Goal: Information Seeking & Learning: Find specific fact

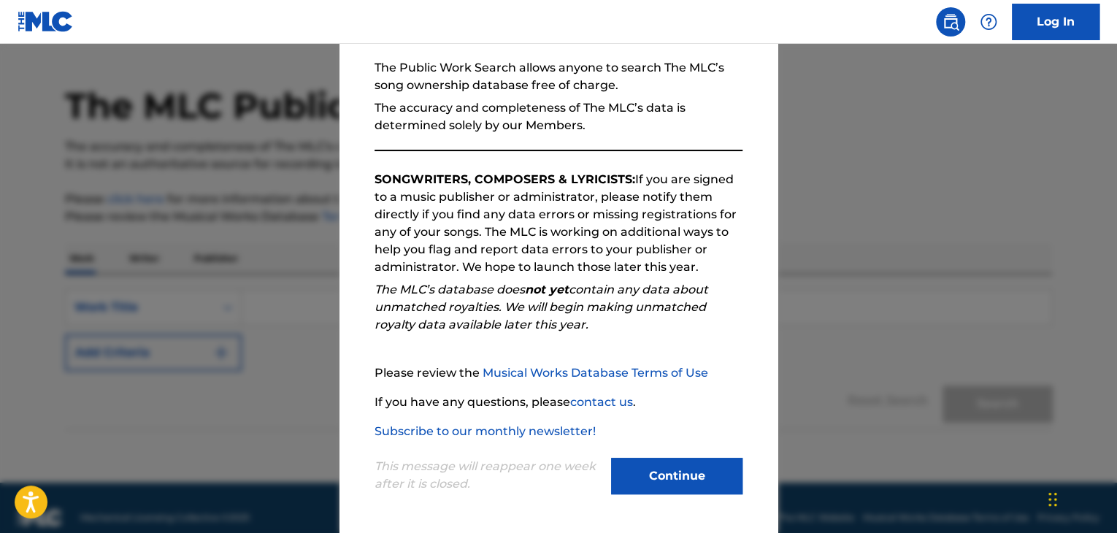
scroll to position [55, 0]
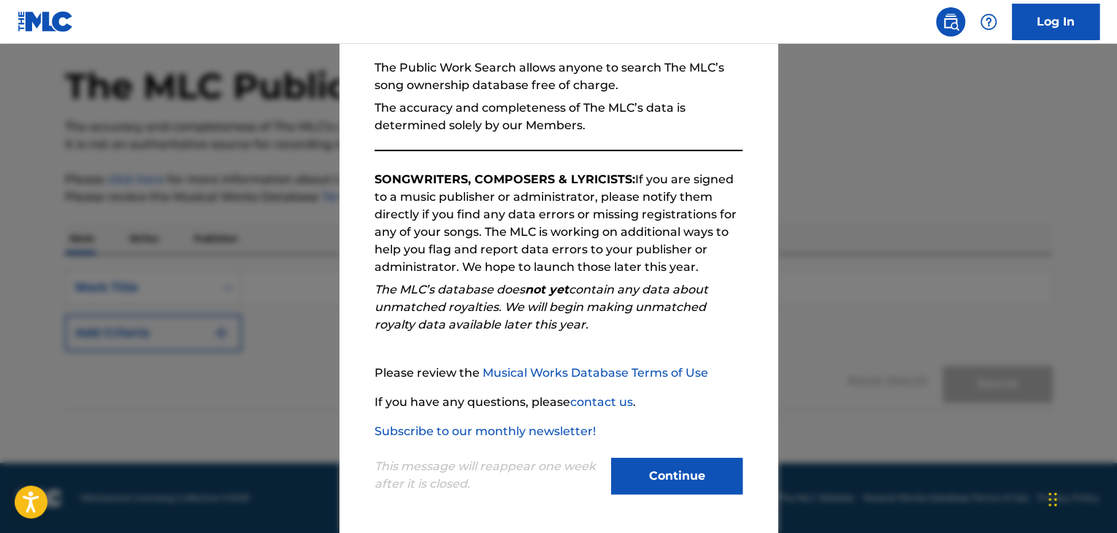
click at [656, 483] on button "Continue" at bounding box center [676, 476] width 131 height 37
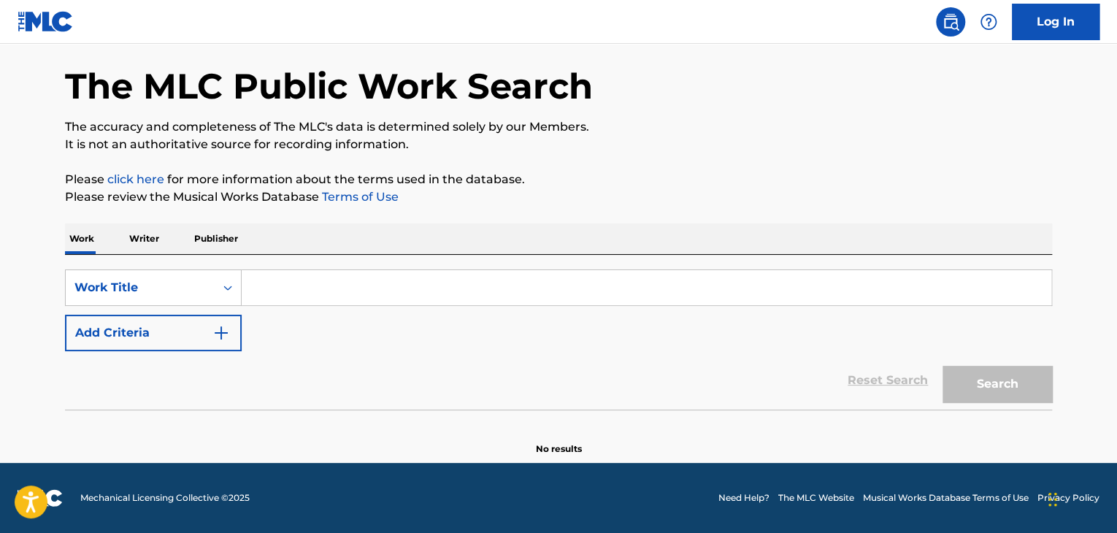
click at [327, 291] on input "Search Form" at bounding box center [647, 287] width 810 height 35
click at [137, 395] on div "Reset Search Search" at bounding box center [558, 380] width 987 height 58
click at [287, 289] on input "Halo" at bounding box center [647, 287] width 810 height 35
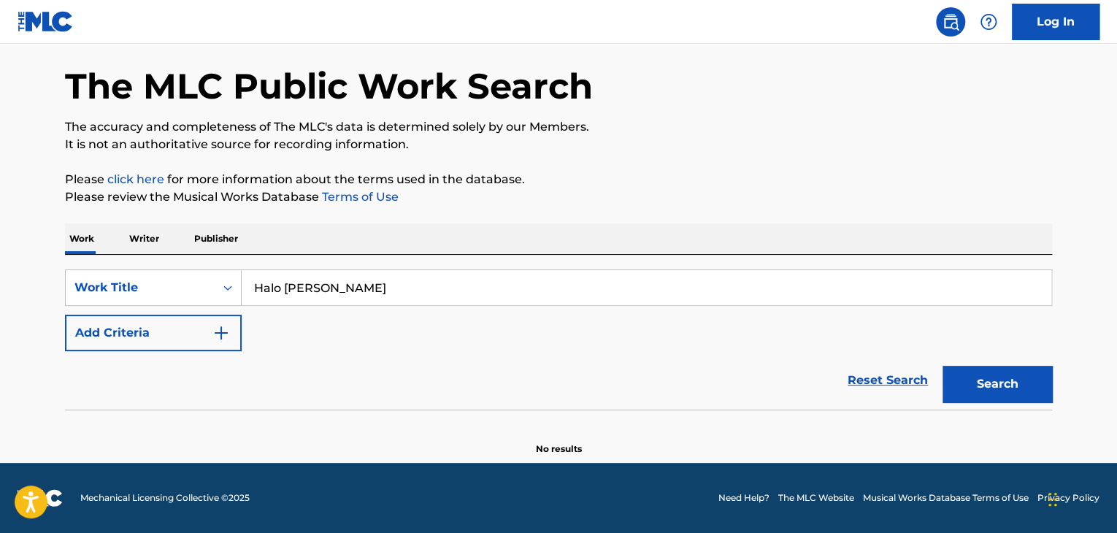
drag, startPoint x: 283, startPoint y: 288, endPoint x: 357, endPoint y: 287, distance: 73.8
click at [357, 287] on input "Halo [PERSON_NAME]" at bounding box center [647, 287] width 810 height 35
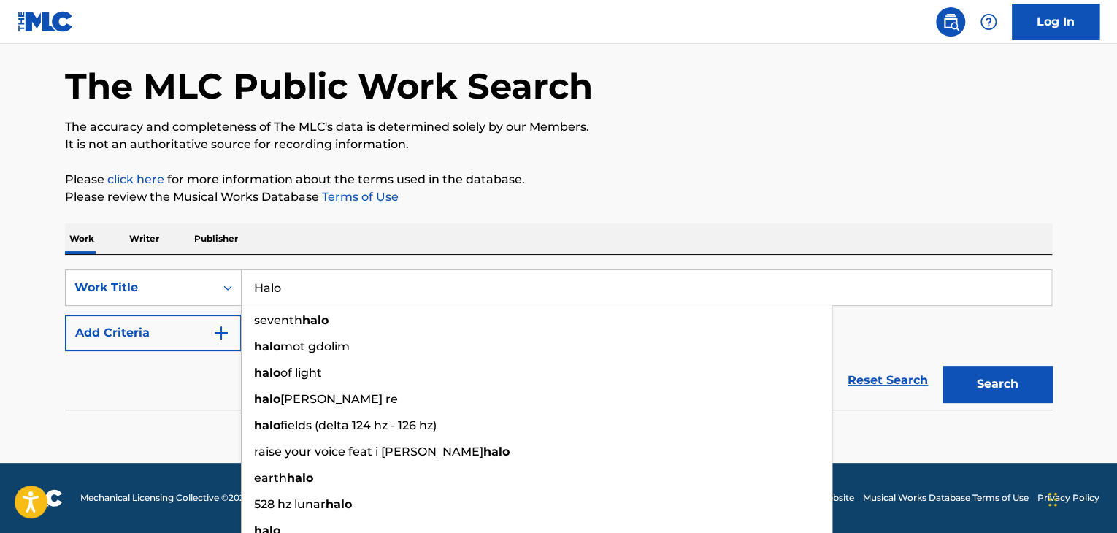
click at [1019, 380] on button "Search" at bounding box center [998, 384] width 110 height 37
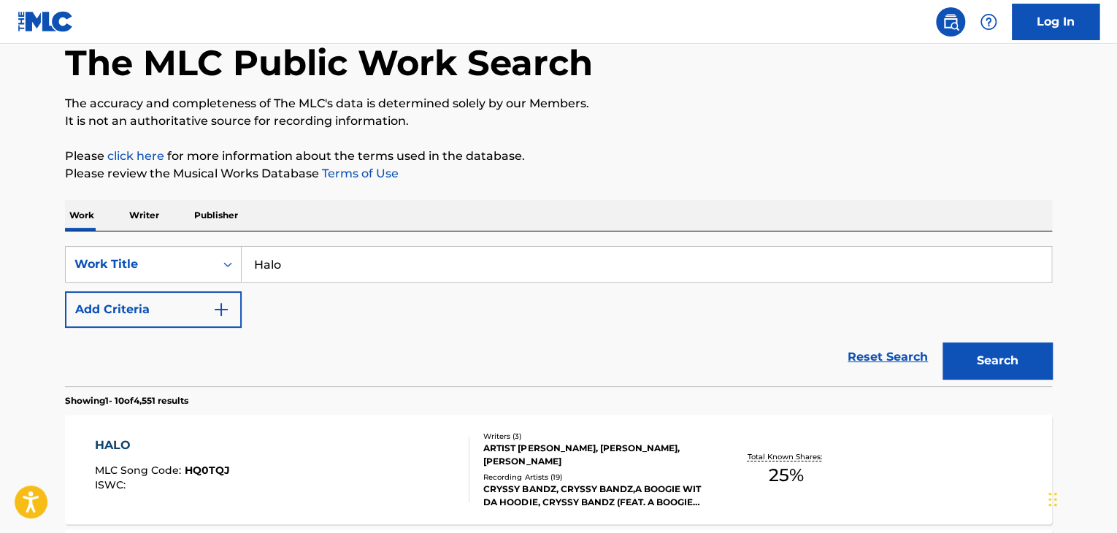
scroll to position [0, 0]
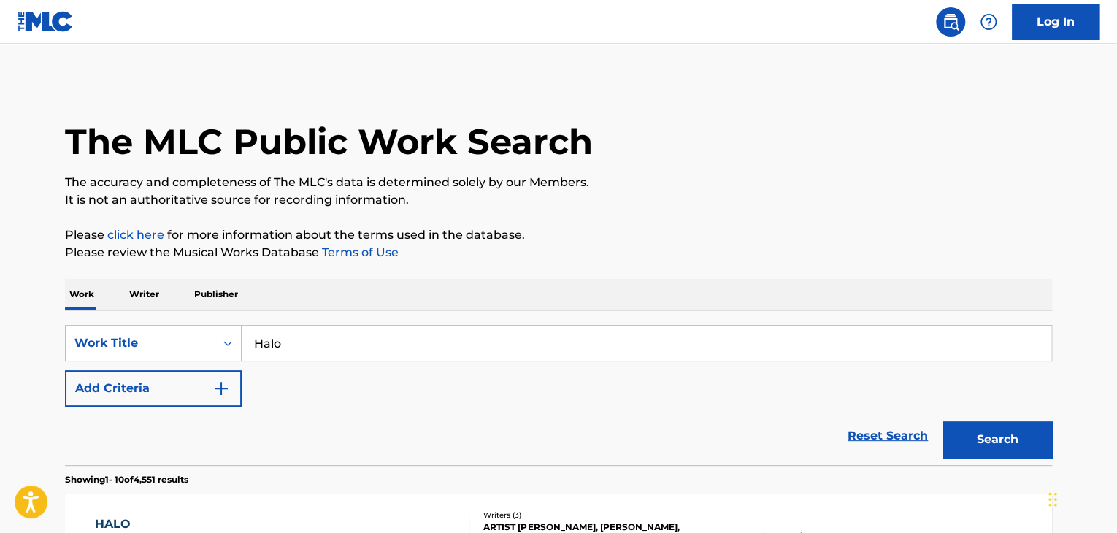
click at [207, 395] on button "Add Criteria" at bounding box center [153, 388] width 177 height 37
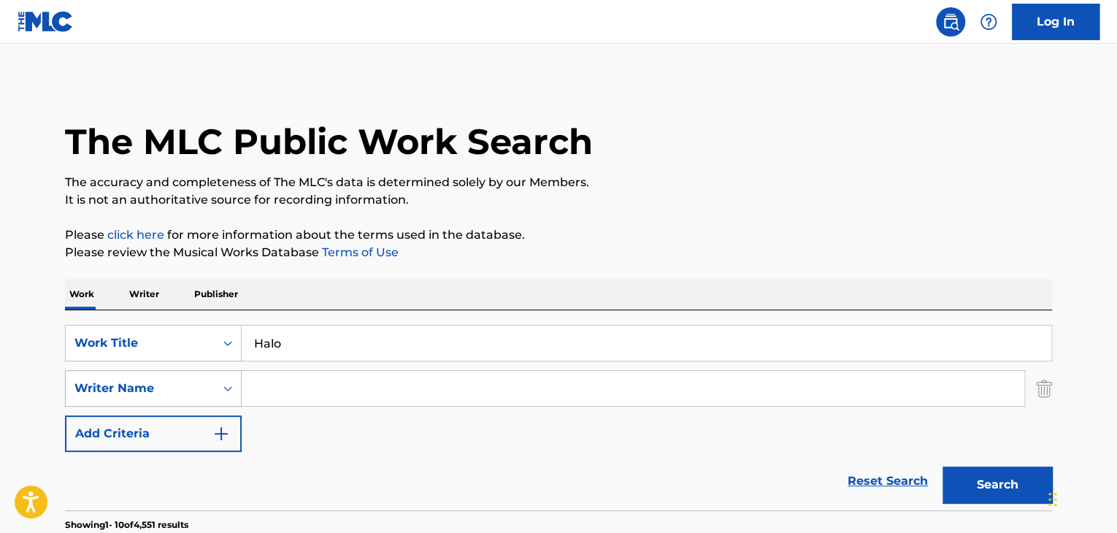
click at [207, 387] on div "Writer Name" at bounding box center [153, 388] width 177 height 37
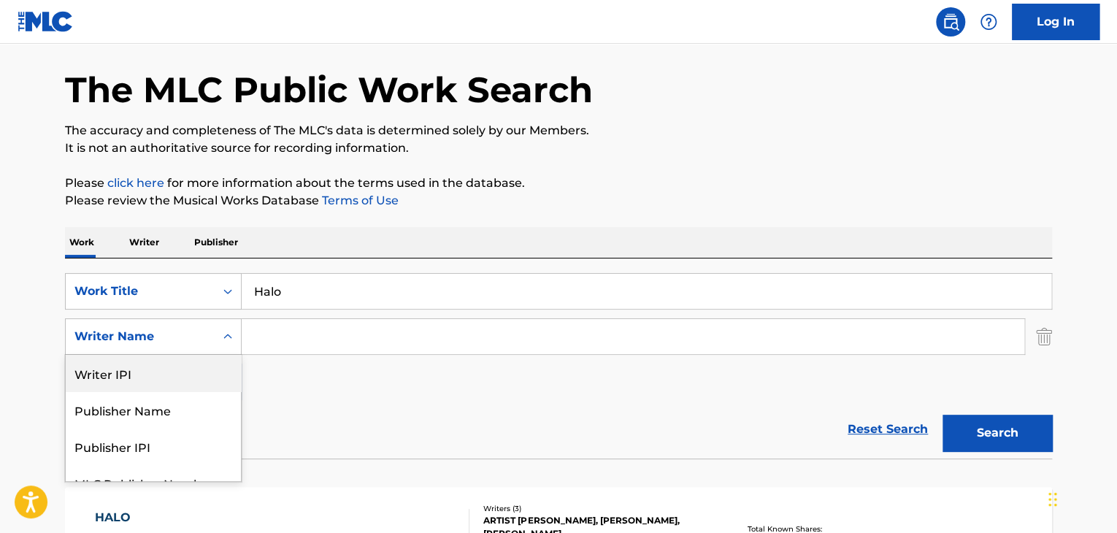
scroll to position [56, 0]
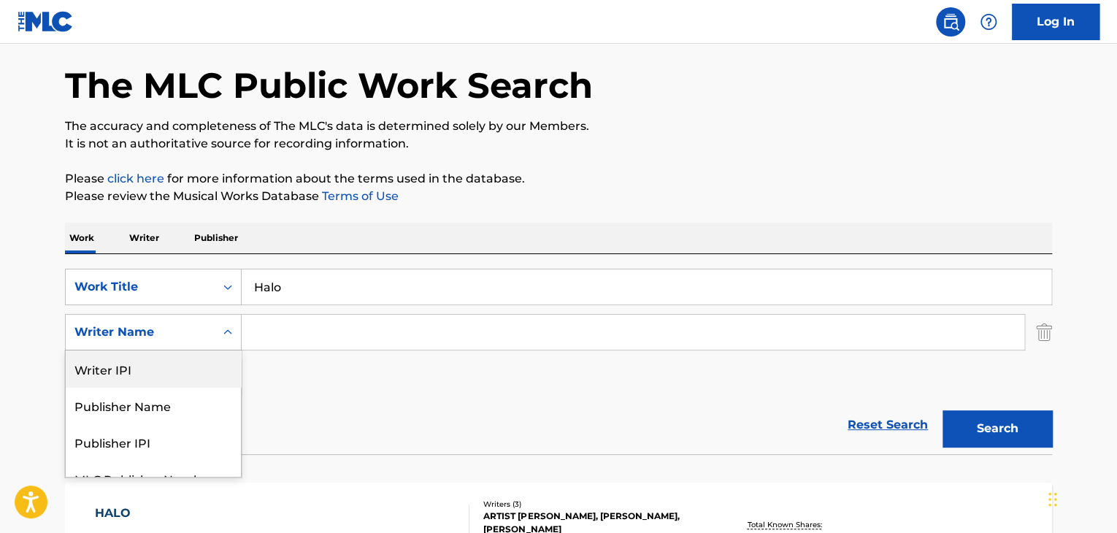
click at [297, 394] on div "SearchWithCriteriae5ffe654-412e-4db6-8b68-90bf169470a4 Work Title Halo SearchWi…" at bounding box center [558, 332] width 987 height 127
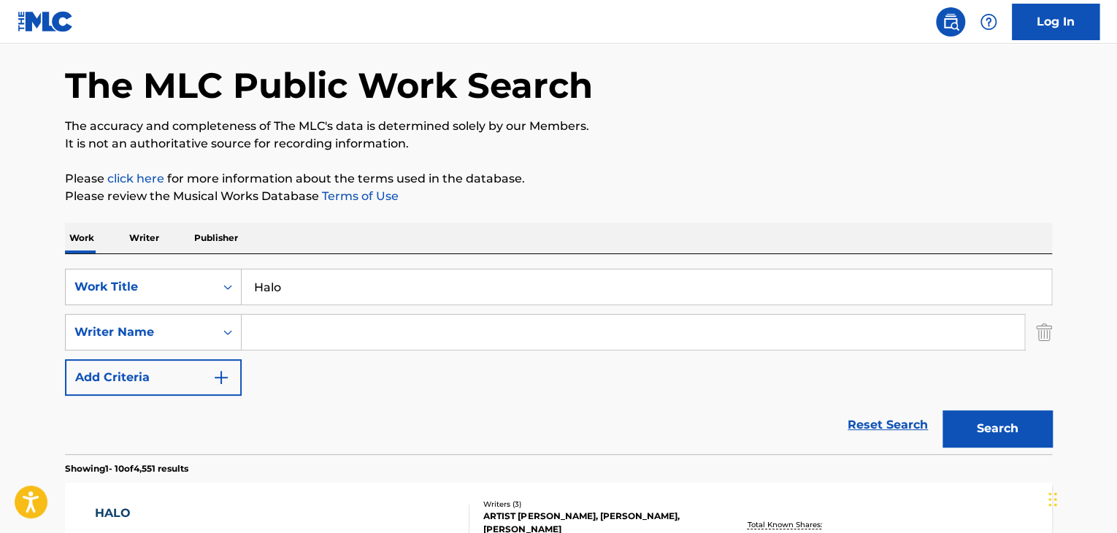
click at [307, 290] on input "Halo" at bounding box center [647, 286] width 810 height 35
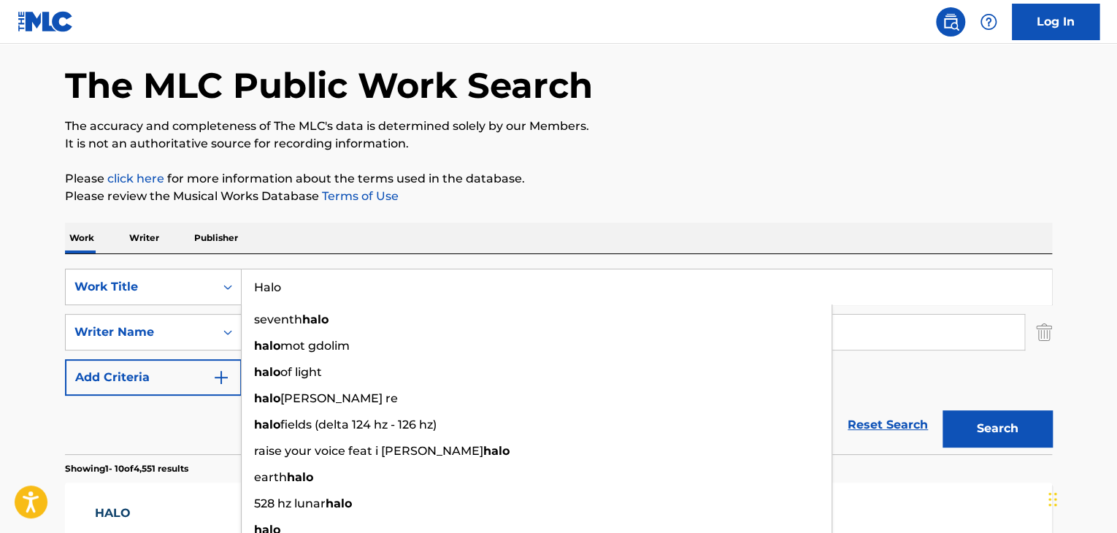
paste input "[PERSON_NAME]"
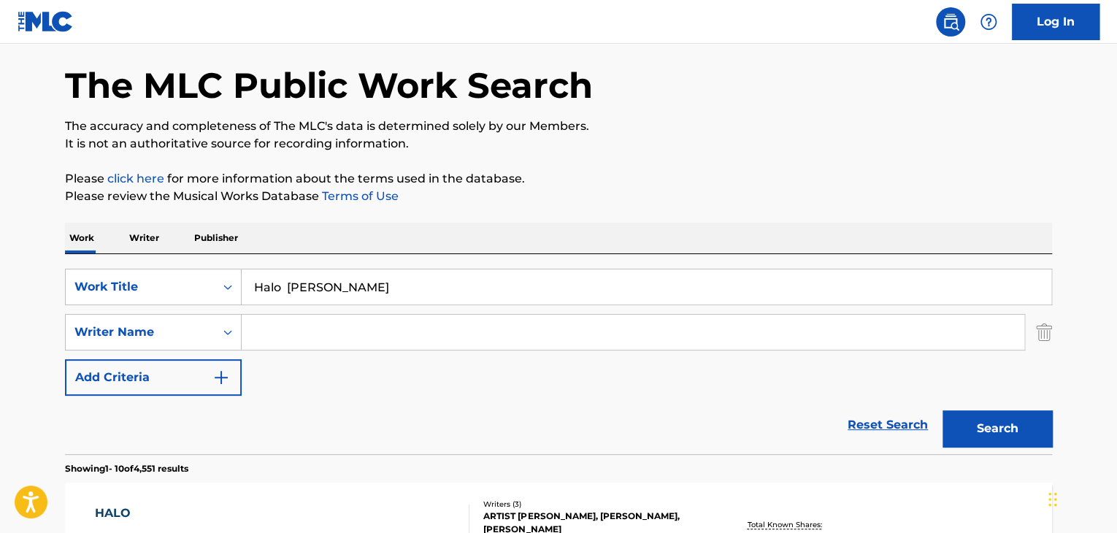
drag, startPoint x: 367, startPoint y: 284, endPoint x: 203, endPoint y: 266, distance: 165.3
click at [204, 266] on div "SearchWithCriteriae5ffe654-412e-4db6-8b68-90bf169470a4 Work Title Halo [PERSON_…" at bounding box center [558, 354] width 987 height 200
paste input "Search Form"
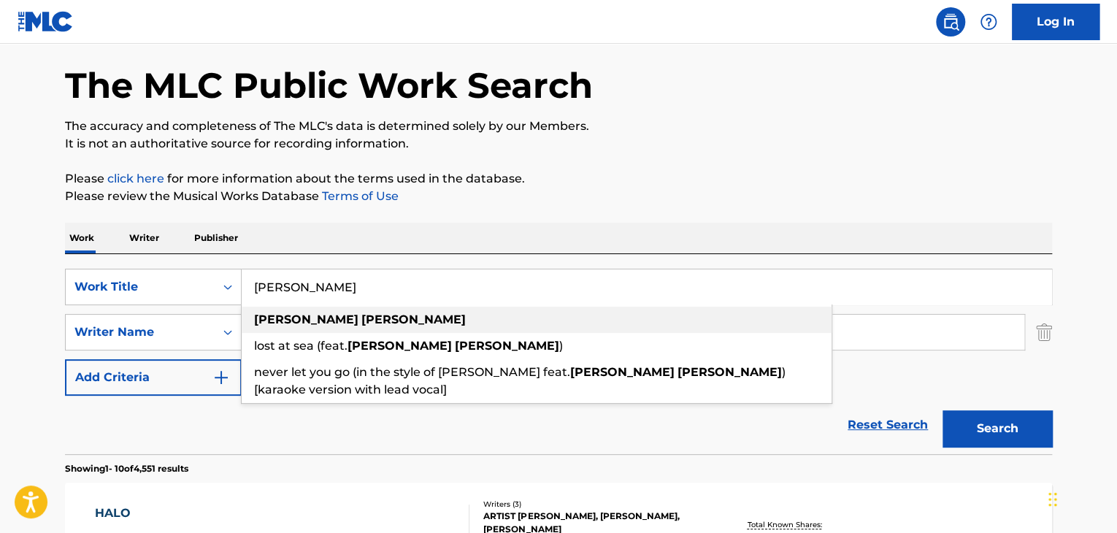
type input "[PERSON_NAME]"
click at [361, 315] on strong "[PERSON_NAME]" at bounding box center [413, 320] width 104 height 14
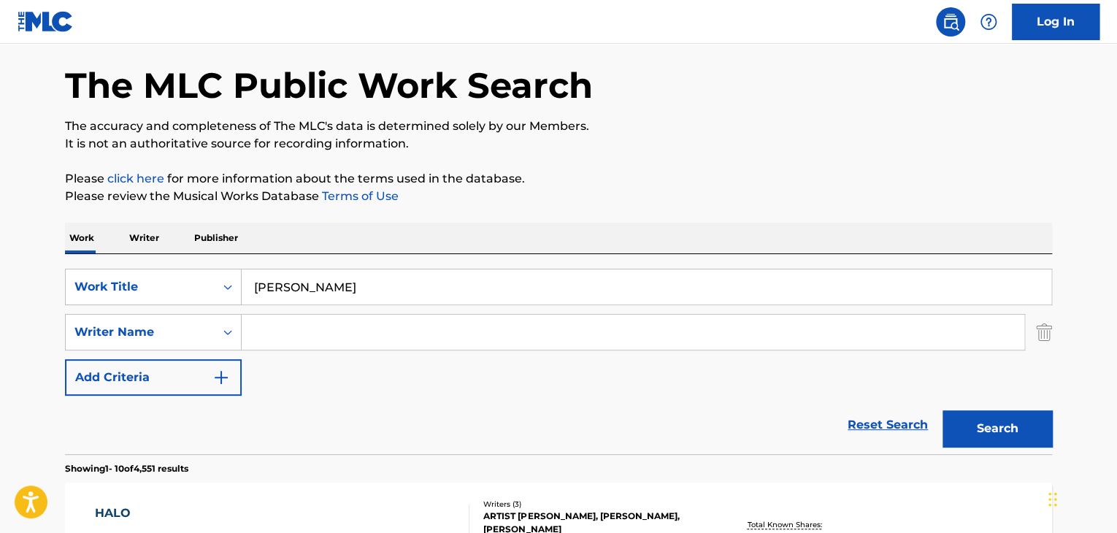
click at [976, 437] on button "Search" at bounding box center [998, 428] width 110 height 37
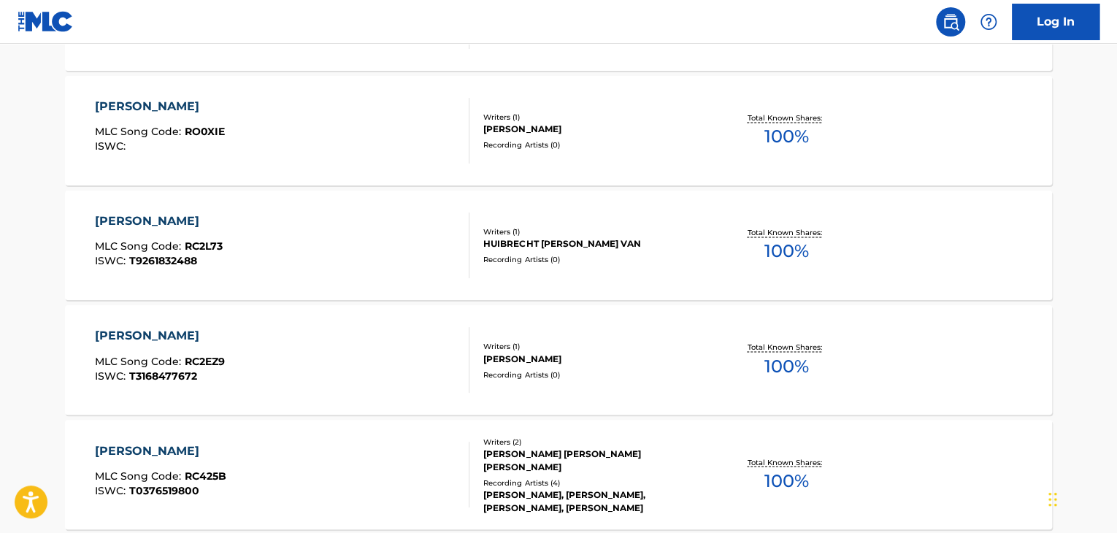
scroll to position [1225, 0]
